Goal: Task Accomplishment & Management: Use online tool/utility

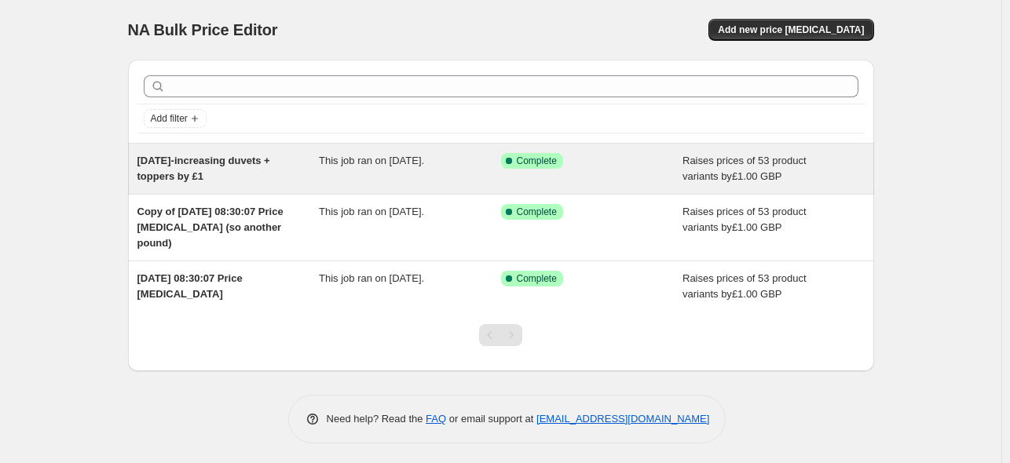
click at [167, 172] on span "[DATE]-increasing duvets + toppers by £1" at bounding box center [203, 168] width 133 height 27
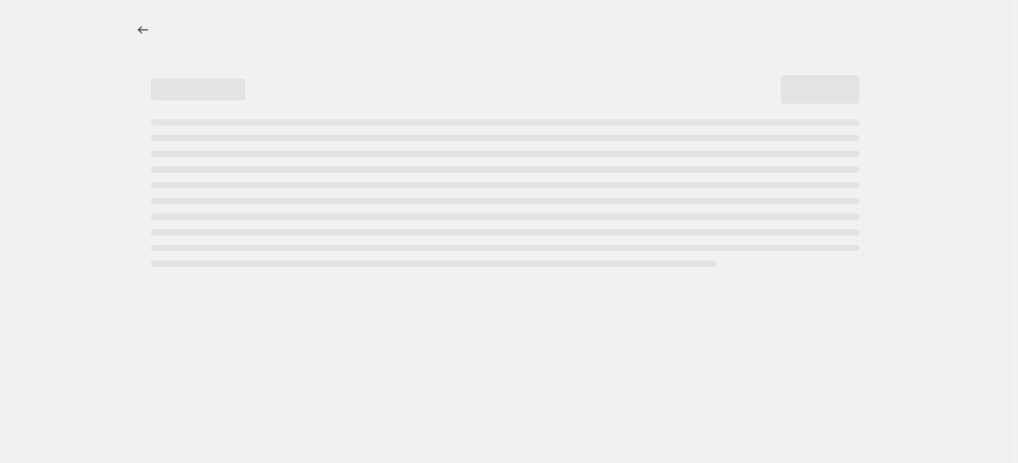
select select "by"
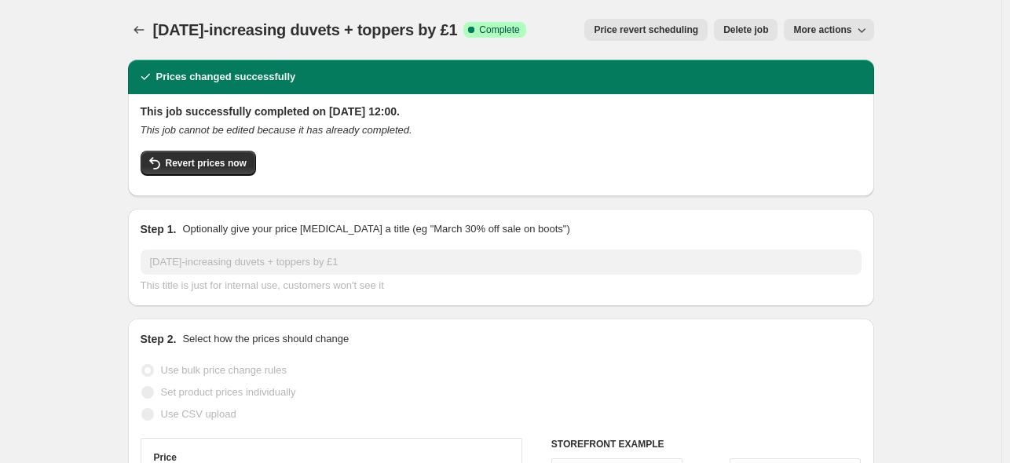
click at [820, 25] on span "More actions" at bounding box center [822, 30] width 58 height 13
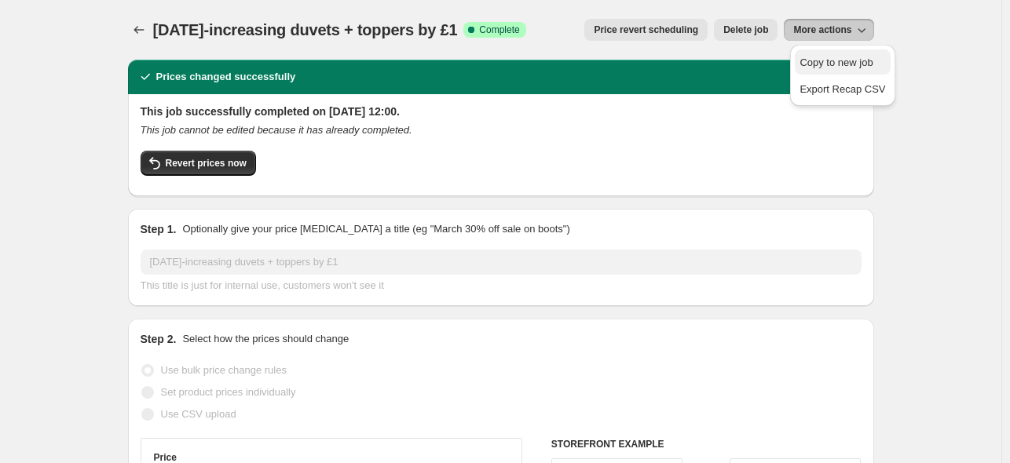
click at [818, 60] on span "Copy to new job" at bounding box center [836, 63] width 73 height 12
select select "by"
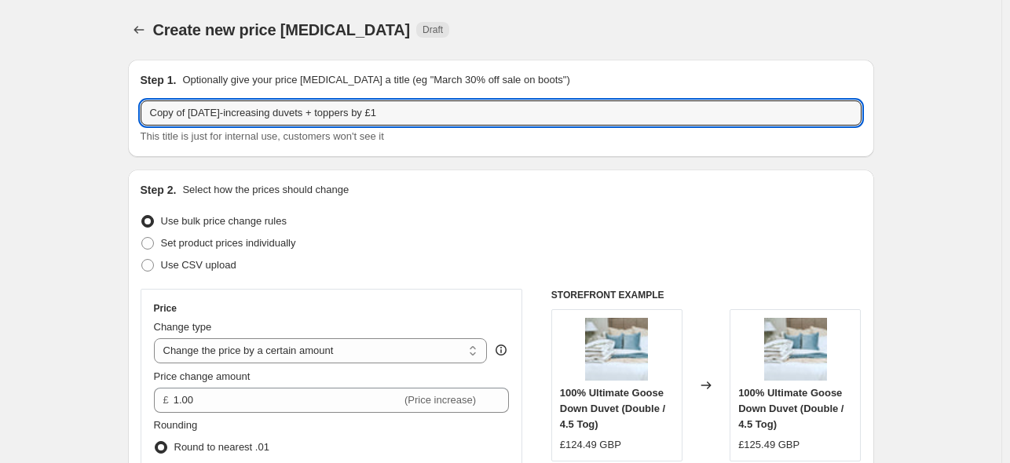
drag, startPoint x: 188, startPoint y: 113, endPoint x: 74, endPoint y: 112, distance: 114.7
click at [169, 118] on input "21 Aug 2025-increasing duvets + toppers by £1" at bounding box center [501, 113] width 721 height 25
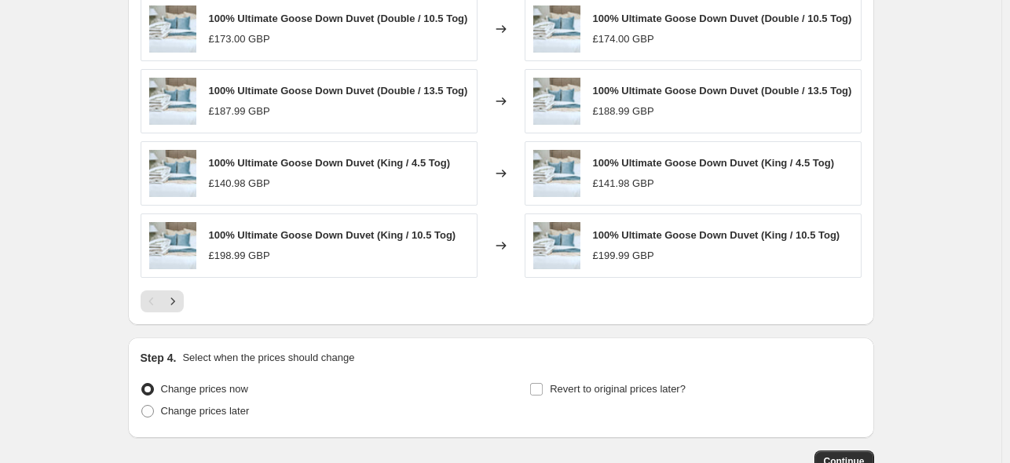
scroll to position [1360, 0]
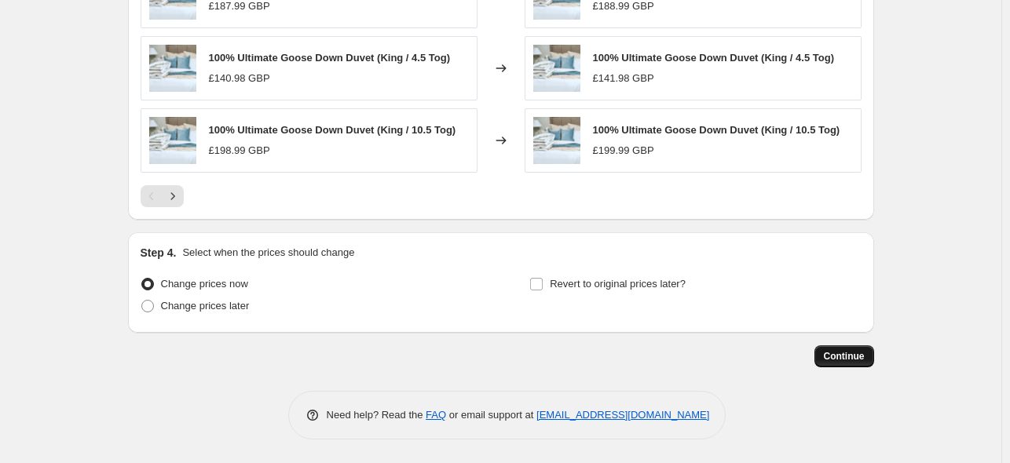
click at [836, 361] on span "Continue" at bounding box center [844, 356] width 41 height 13
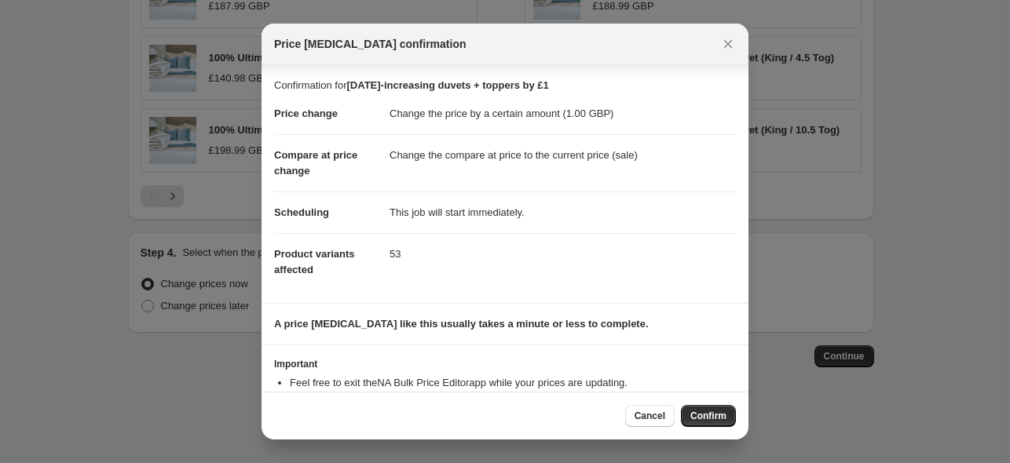
scroll to position [51, 0]
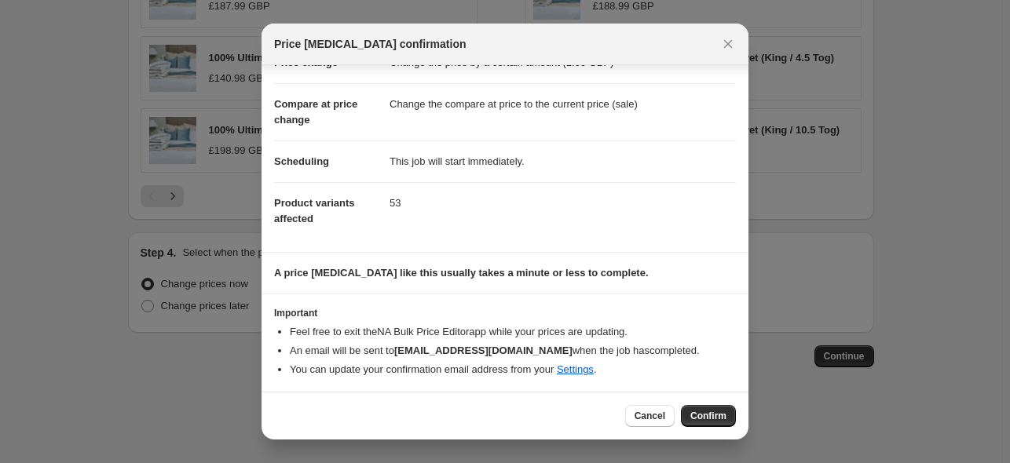
click at [707, 418] on span "Confirm" at bounding box center [708, 416] width 36 height 13
type input "26th Aug 2025-increasing duvets + toppers by £1"
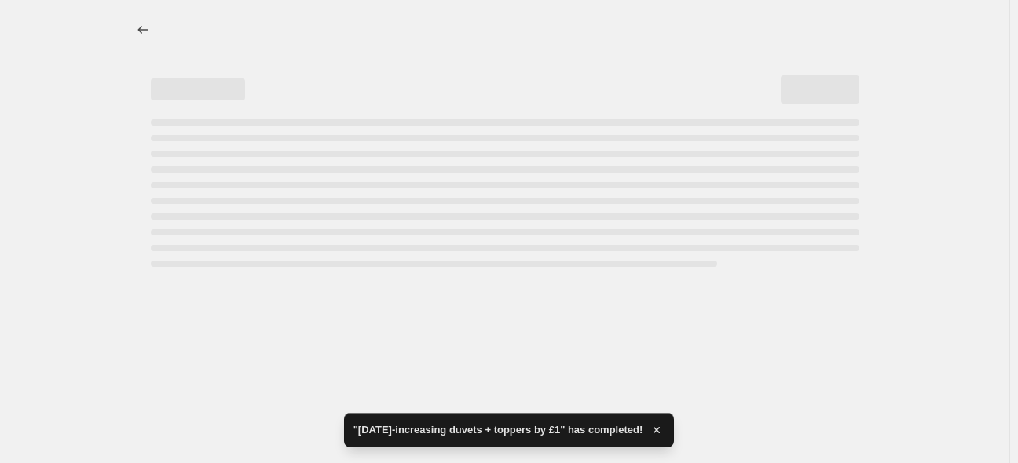
select select "by"
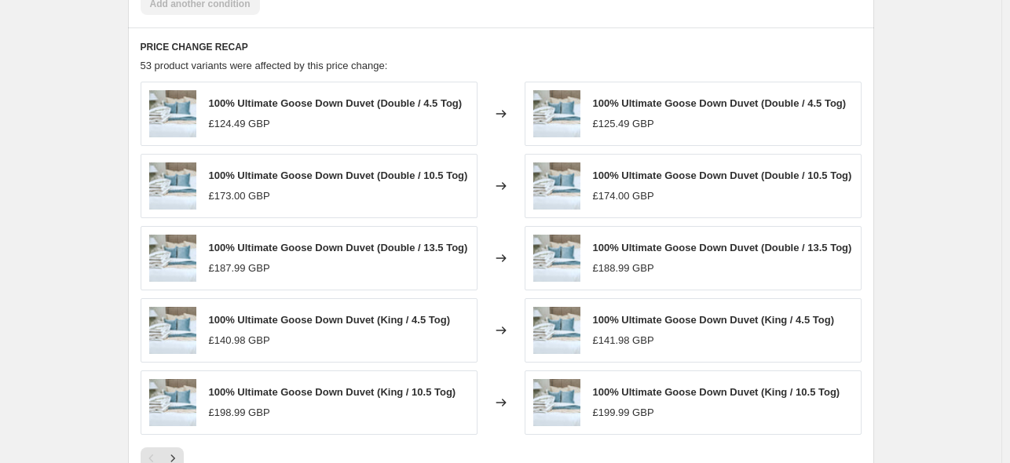
scroll to position [1475, 0]
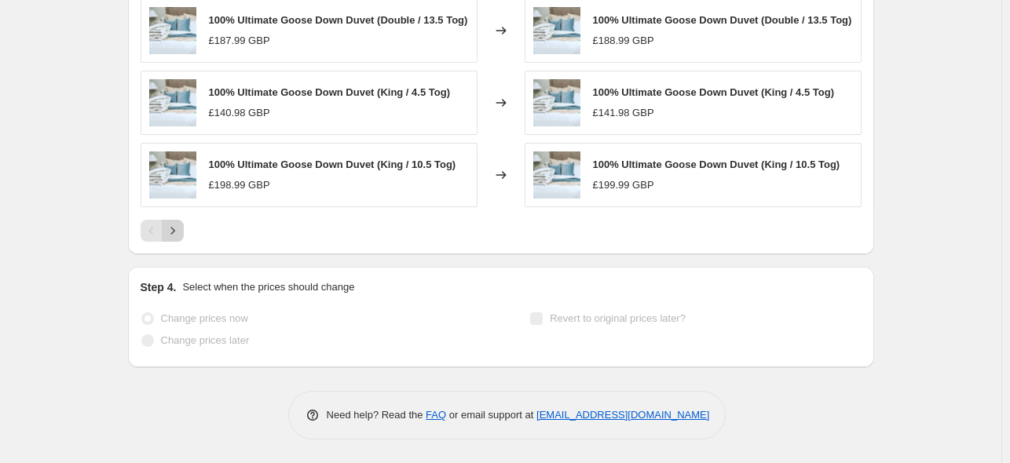
click at [180, 227] on icon "Next" at bounding box center [173, 231] width 16 height 16
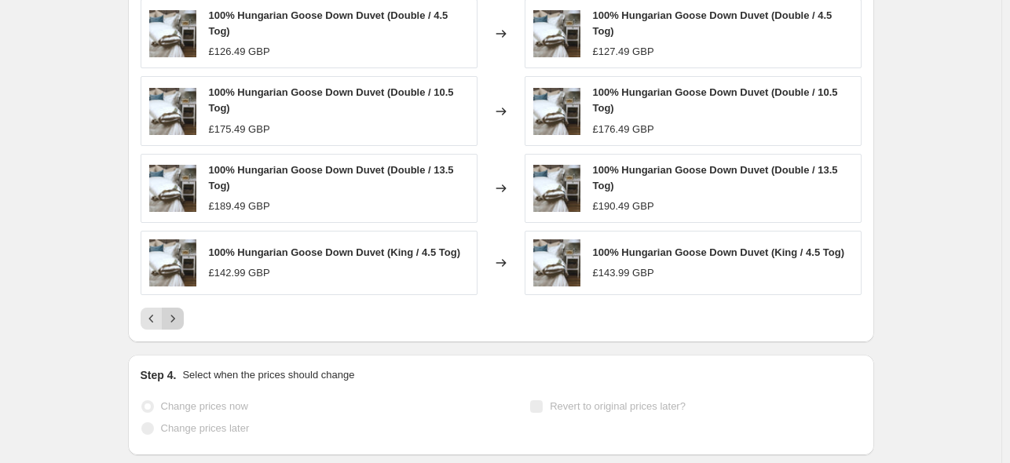
scroll to position [1395, 0]
click at [179, 318] on icon "Next" at bounding box center [173, 318] width 16 height 16
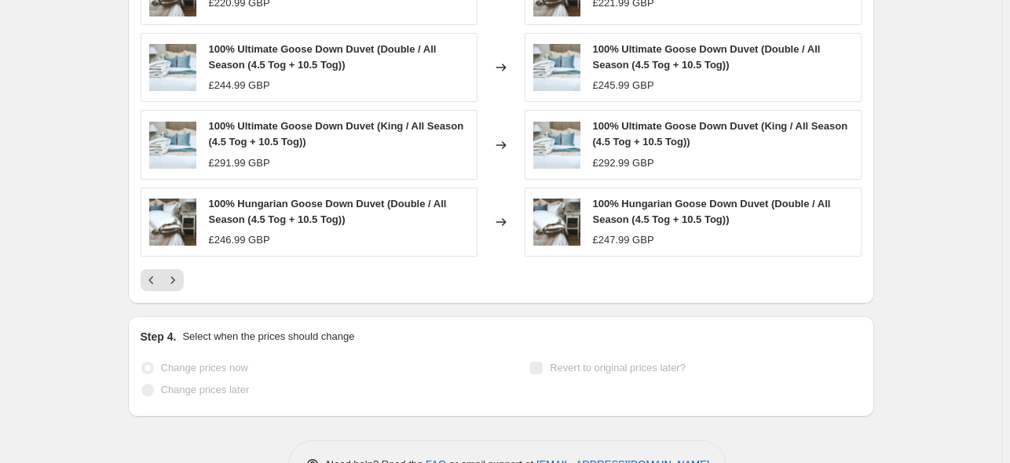
scroll to position [1433, 0]
click at [152, 279] on icon "Previous" at bounding box center [152, 281] width 16 height 16
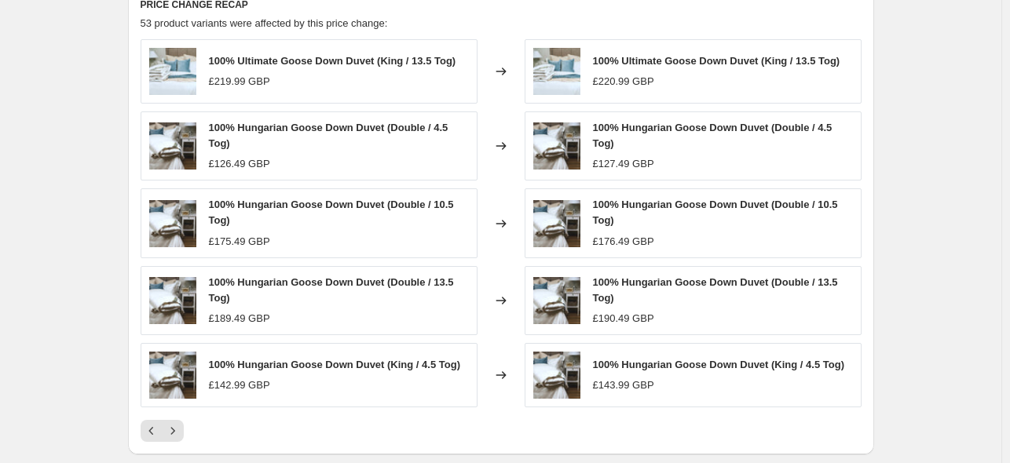
scroll to position [1283, 0]
